Goal: Information Seeking & Learning: Learn about a topic

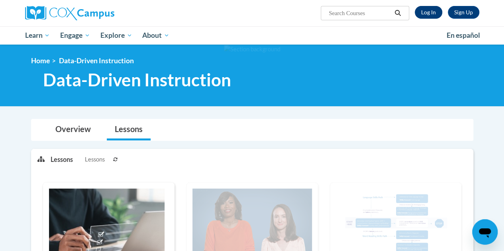
click at [429, 18] on link "Log In" at bounding box center [428, 12] width 27 height 13
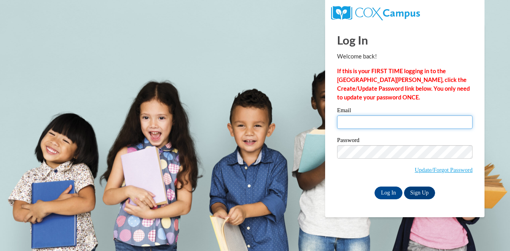
click at [394, 123] on input "Email" at bounding box center [404, 123] width 135 height 14
type input "sbaker@wbsd-schools.org"
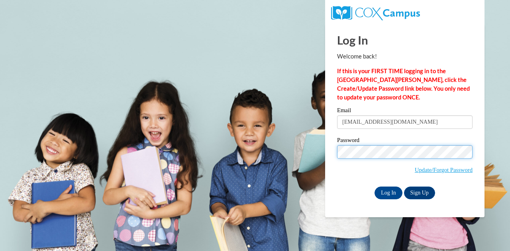
click at [374, 187] on input "Log In" at bounding box center [388, 193] width 28 height 13
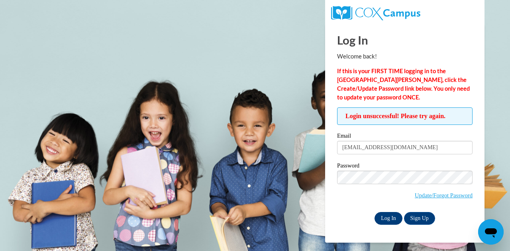
click at [385, 221] on input "Log In" at bounding box center [388, 218] width 28 height 13
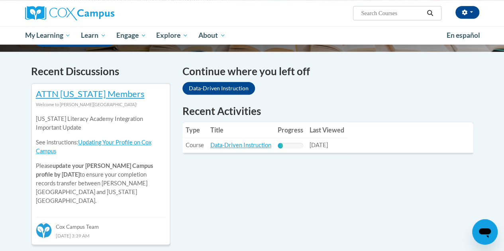
scroll to position [227, 0]
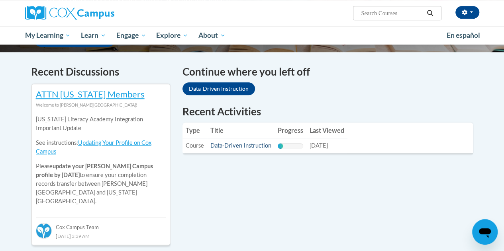
click at [250, 148] on link "Data-Driven Instruction" at bounding box center [240, 145] width 61 height 7
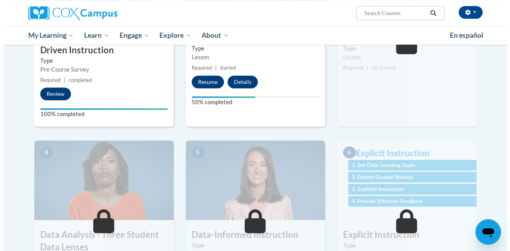
scroll to position [266, 0]
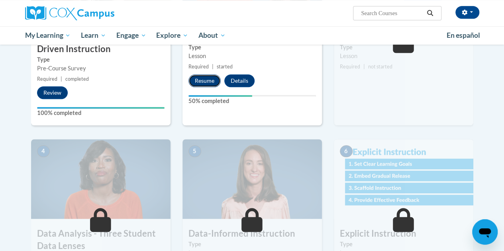
click at [206, 79] on button "Resume" at bounding box center [204, 80] width 32 height 13
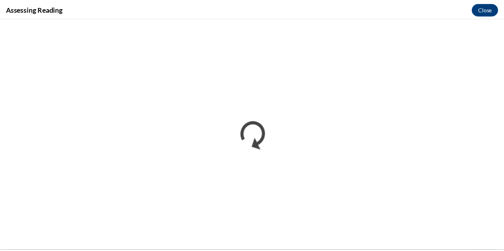
scroll to position [0, 0]
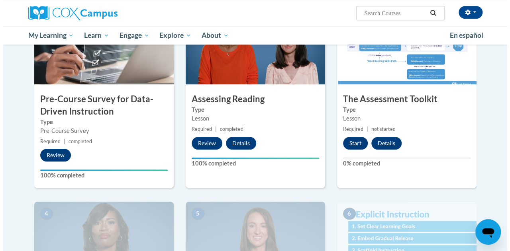
scroll to position [204, 0]
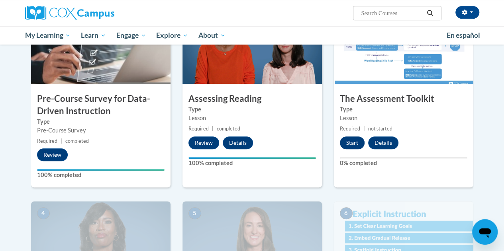
click at [356, 147] on button "Start" at bounding box center [352, 143] width 25 height 13
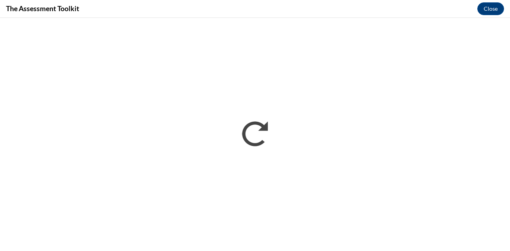
scroll to position [0, 0]
